Goal: Information Seeking & Learning: Check status

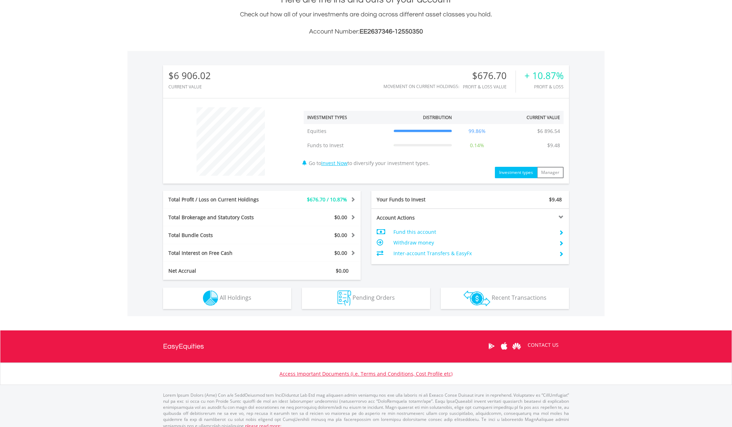
scroll to position [176, 0]
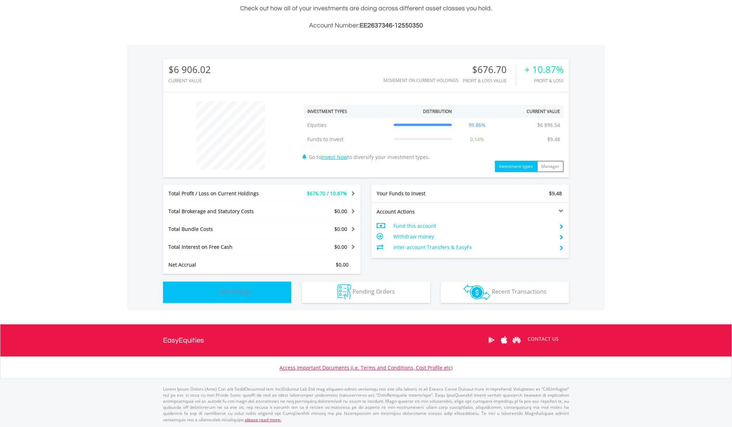
click at [242, 290] on span "All Holdings" at bounding box center [236, 291] width 32 height 8
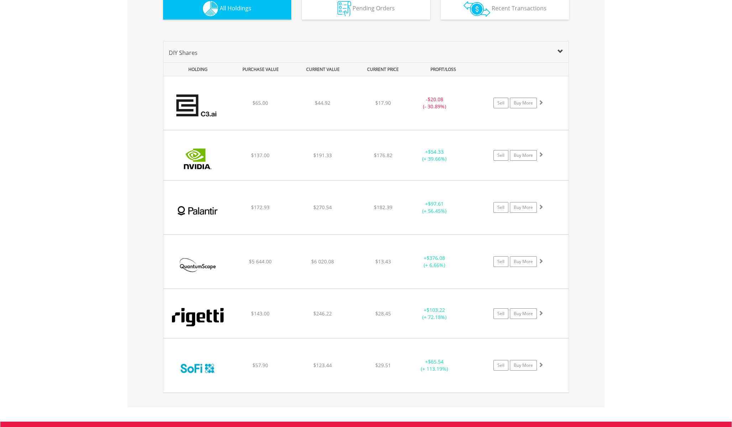
scroll to position [459, 0]
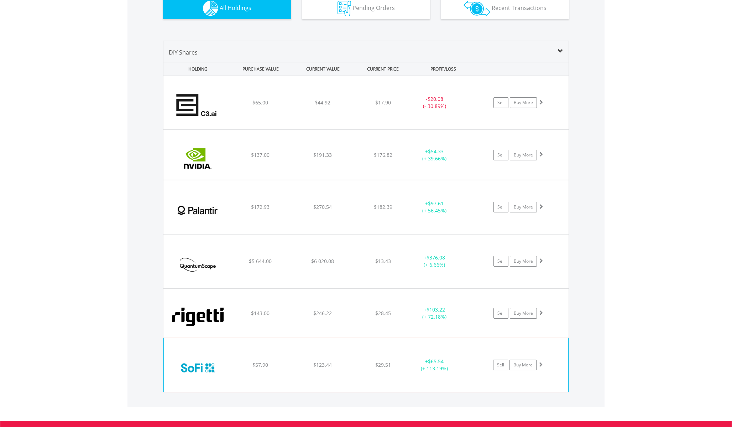
click at [258, 361] on div "$57.90" at bounding box center [260, 364] width 61 height 7
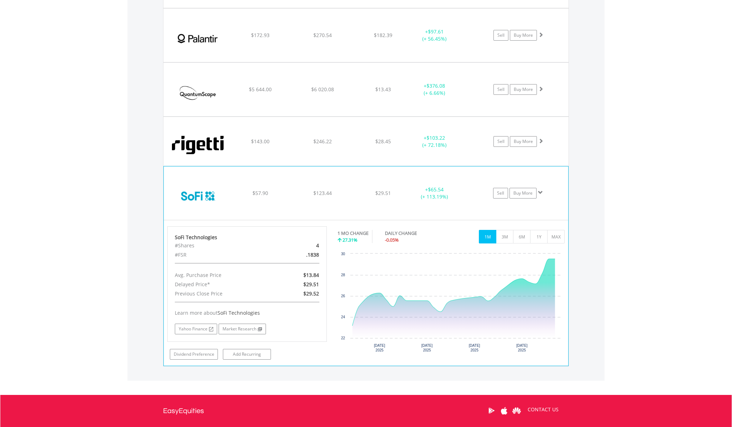
scroll to position [631, 0]
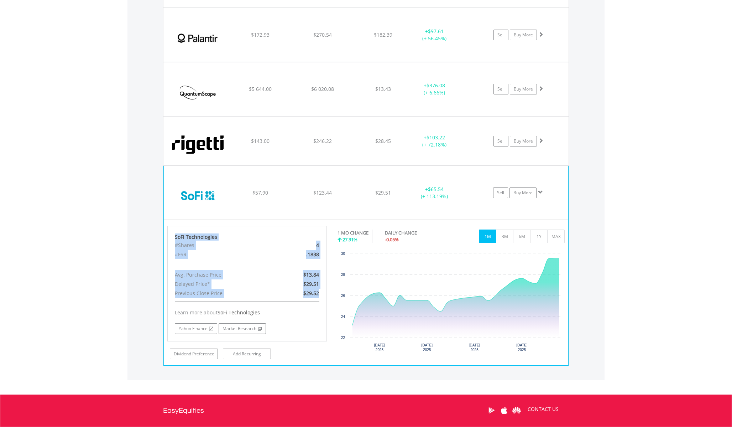
drag, startPoint x: 174, startPoint y: 237, endPoint x: 319, endPoint y: 296, distance: 156.6
click at [319, 296] on div "SoFi Technologies #Shares 4 #FSR .1838 Avg. Purchase Price $13.84 Delayed Price…" at bounding box center [247, 283] width 160 height 115
copy div "SoFi Technologies #Shares 4 #FSR .1838 Avg. Purchase Price $13.84 Delayed Price…"
click at [273, 270] on div "$13.84" at bounding box center [299, 274] width 52 height 9
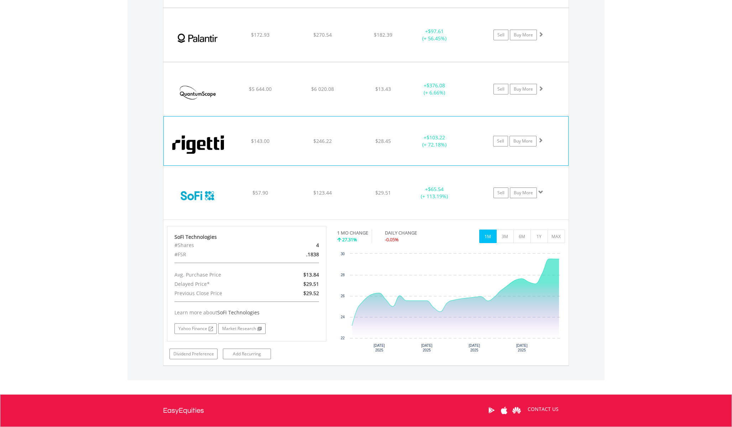
click at [214, 151] on img at bounding box center [197, 144] width 61 height 38
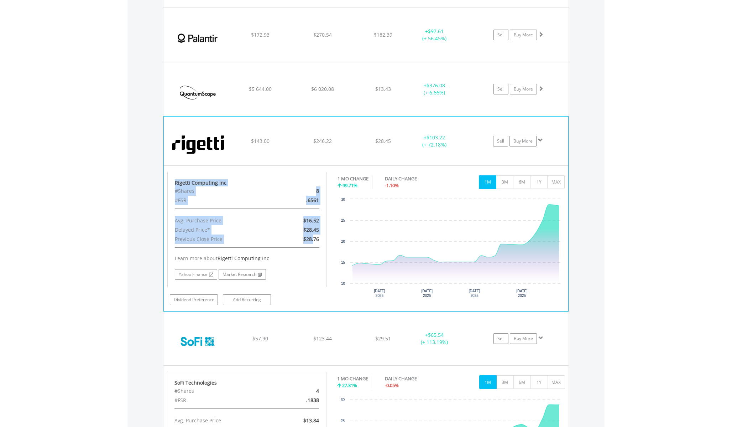
drag, startPoint x: 175, startPoint y: 183, endPoint x: 314, endPoint y: 241, distance: 151.2
click at [314, 241] on div "Rigetti Computing Inc #Shares 8 #FSR .6561 Avg. Purchase Price $16.52 Delayed P…" at bounding box center [247, 229] width 160 height 115
copy div "Rigetti Computing Inc #Shares 8 #FSR .6561 Avg. Purchase Price $16.52 Delayed P…"
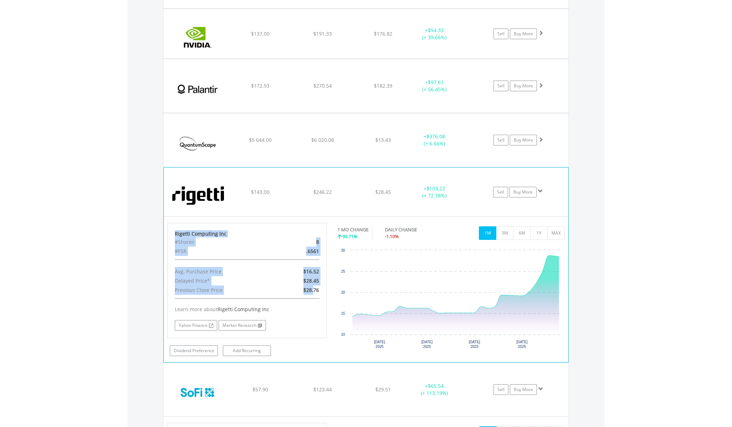
scroll to position [574, 0]
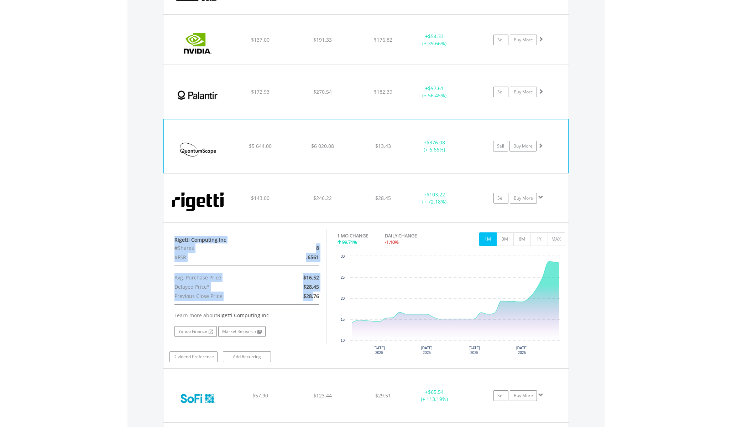
click at [226, 143] on img at bounding box center [197, 149] width 61 height 43
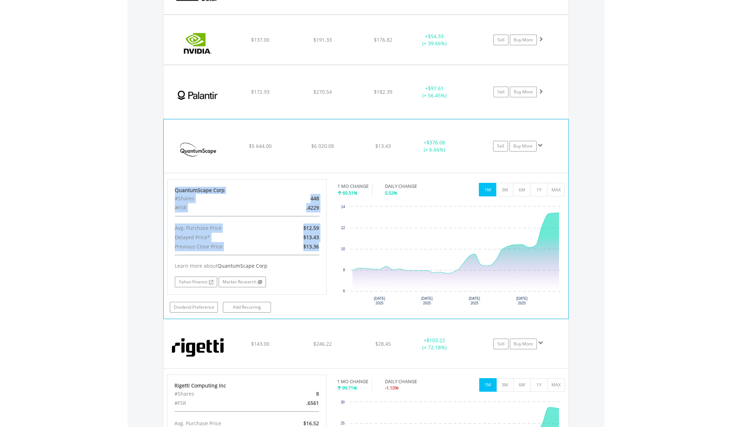
drag, startPoint x: 176, startPoint y: 190, endPoint x: 320, endPoint y: 247, distance: 154.8
click at [320, 247] on div "QuantumScape Corp #Shares 448 #FSR .4229 Avg. Purchase Price $12.59 Delayed Pri…" at bounding box center [247, 236] width 160 height 115
copy div "QuantumScape Corp #Shares 448 #FSR .4229 Avg. Purchase Price $12.59 Delayed Pri…"
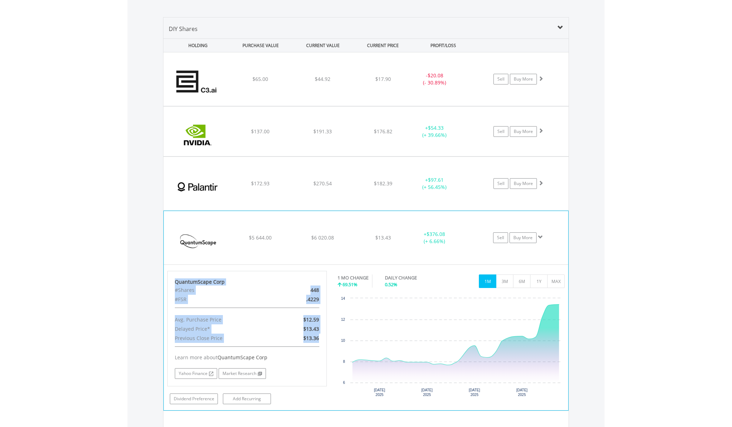
scroll to position [481, 0]
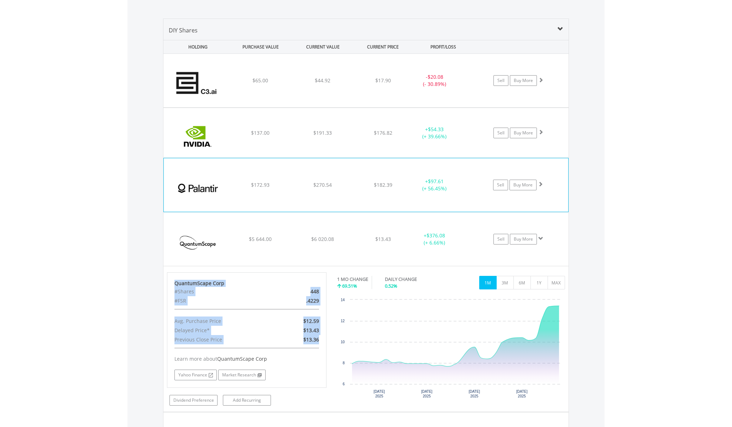
click at [226, 181] on img at bounding box center [197, 188] width 61 height 43
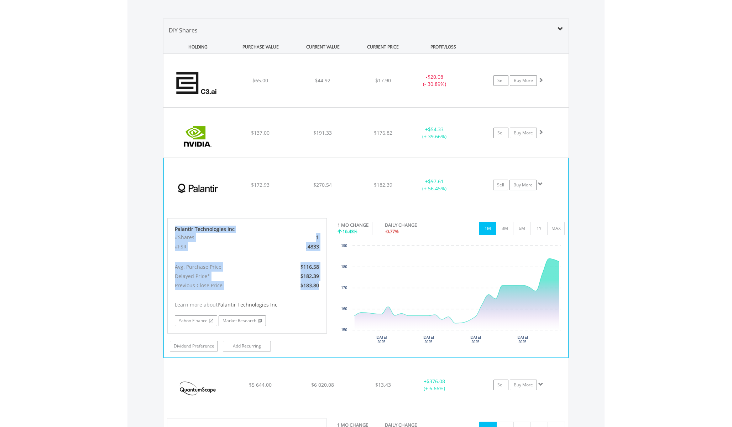
drag, startPoint x: 175, startPoint y: 229, endPoint x: 322, endPoint y: 286, distance: 157.2
click at [322, 286] on div "Palantir Technologies Inc #Shares 1 #FSR .4833 Avg. Purchase Price $116.58 Dela…" at bounding box center [247, 275] width 160 height 115
copy div "Palantir Technologies Inc #Shares 1 #FSR .4833 Avg. Purchase Price $116.58 Dela…"
click at [221, 137] on img at bounding box center [197, 136] width 61 height 38
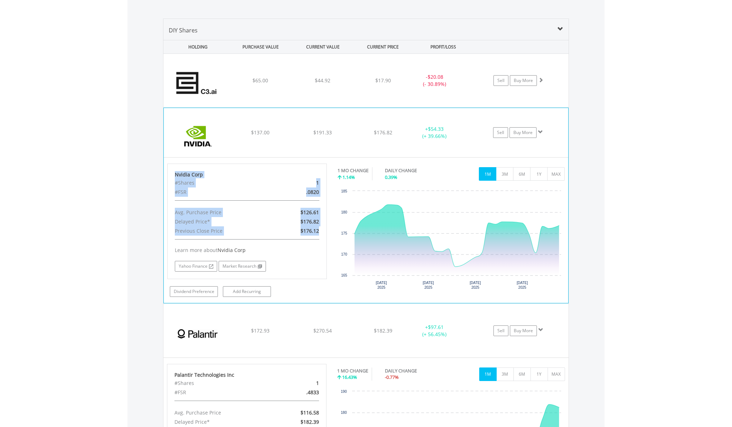
drag, startPoint x: 174, startPoint y: 174, endPoint x: 320, endPoint y: 230, distance: 156.0
click at [320, 230] on div "Nvidia Corp #Shares 1 #FSR .0820 Avg. Purchase Price $126.61 Delayed Price* $17…" at bounding box center [247, 220] width 160 height 115
copy div "Nvidia Corp #Shares 1 #FSR .0820 Avg. Purchase Price $126.61 Delayed Price* $17…"
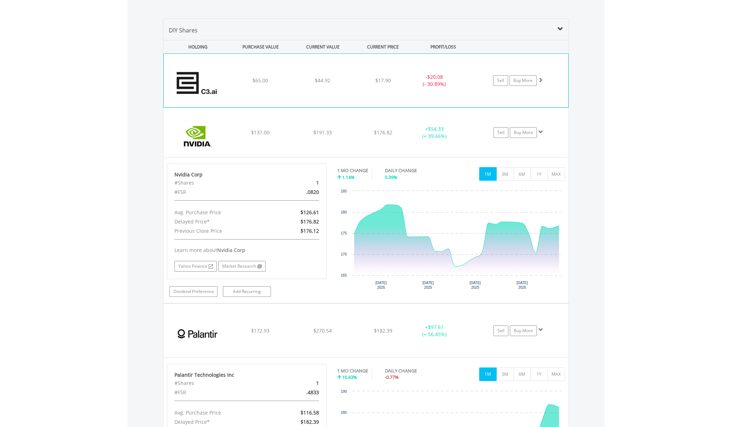
click at [250, 90] on div "﻿ [URL] Inc $65.00 $44.92 $17.90 - $20.08 (- 30.89%) Sell Buy More" at bounding box center [366, 80] width 404 height 53
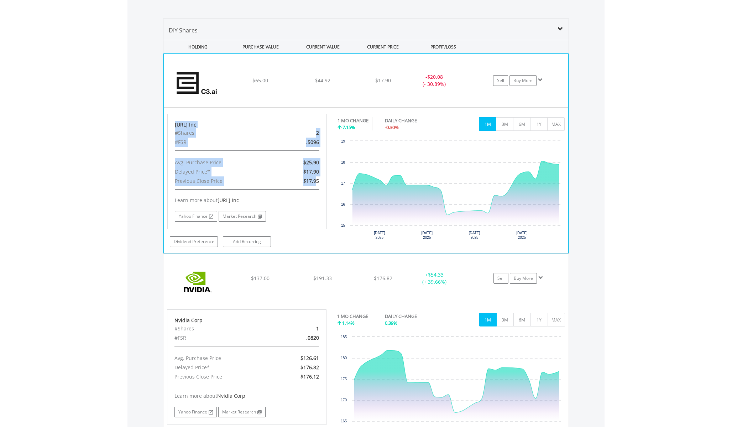
drag, startPoint x: 176, startPoint y: 125, endPoint x: 315, endPoint y: 184, distance: 151.2
click at [315, 184] on div "[URL] Inc #Shares 2 #FSR .5096 Avg. Purchase Price $25.90 Delayed Price* $17.90…" at bounding box center [247, 171] width 160 height 115
copy div "[URL] Inc #Shares 2 #FSR .5096 Avg. Purchase Price $25.90 Delayed Price* $17.90…"
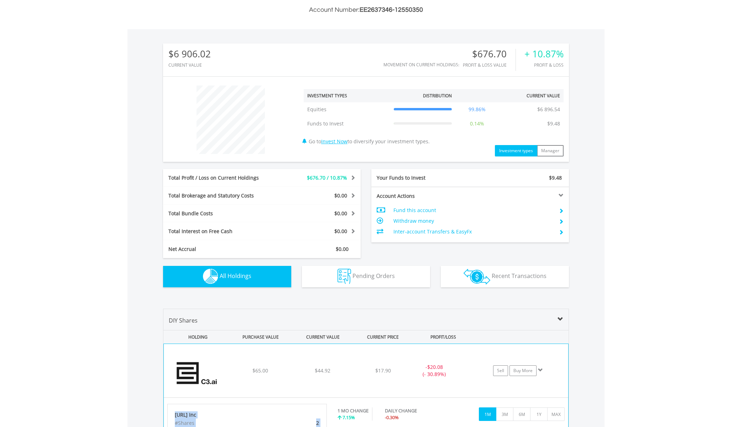
scroll to position [0, 0]
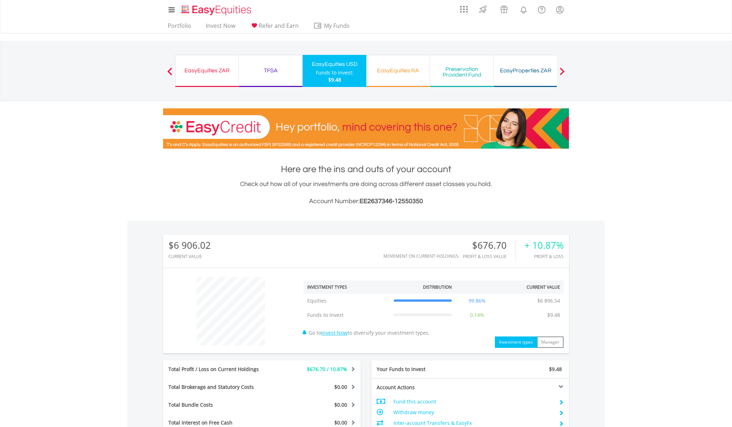
click at [185, 27] on link "Portfolio" at bounding box center [179, 27] width 29 height 11
